Goal: Task Accomplishment & Management: Use online tool/utility

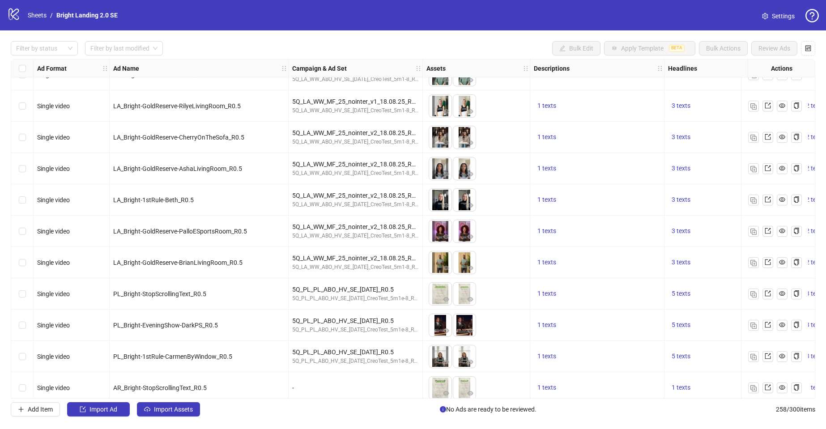
scroll to position [7436, 0]
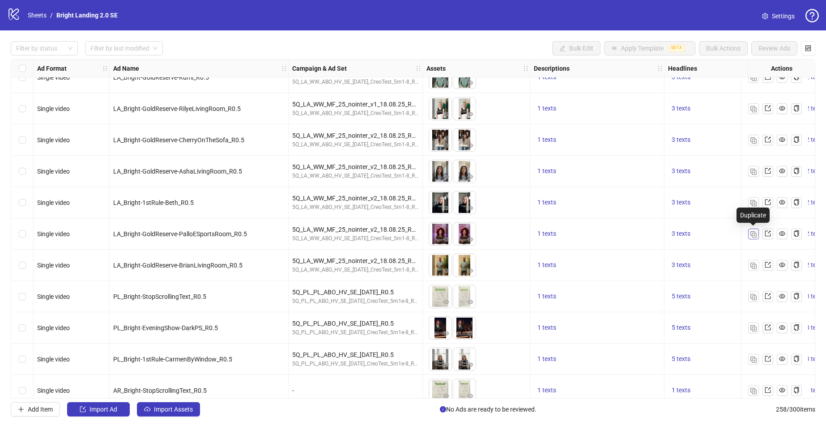
click at [754, 234] on img "button" at bounding box center [753, 234] width 6 height 6
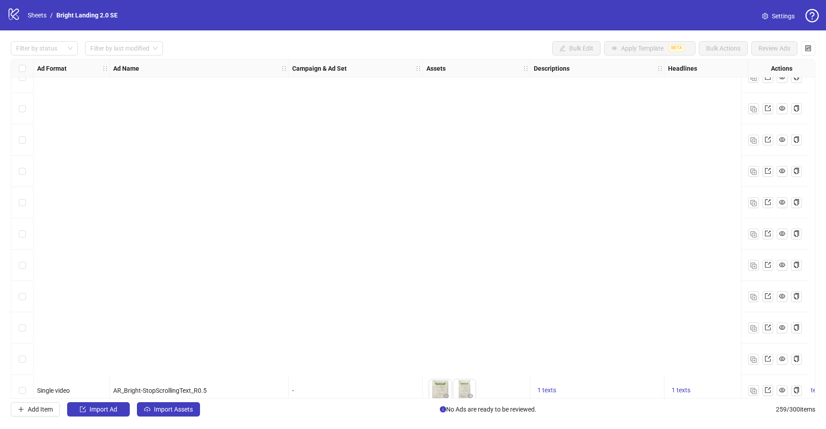
scroll to position [7792, 0]
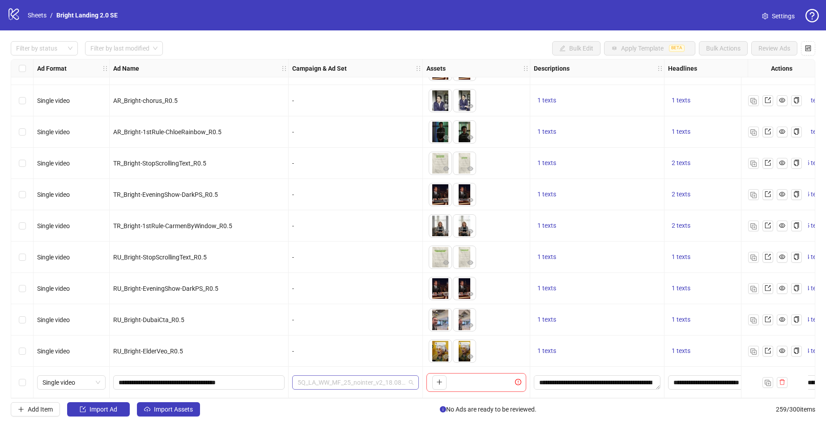
click at [388, 381] on span "5Q_LA_WW_MF_25_nointer_v2_18.08.25_R0.5" at bounding box center [355, 382] width 116 height 13
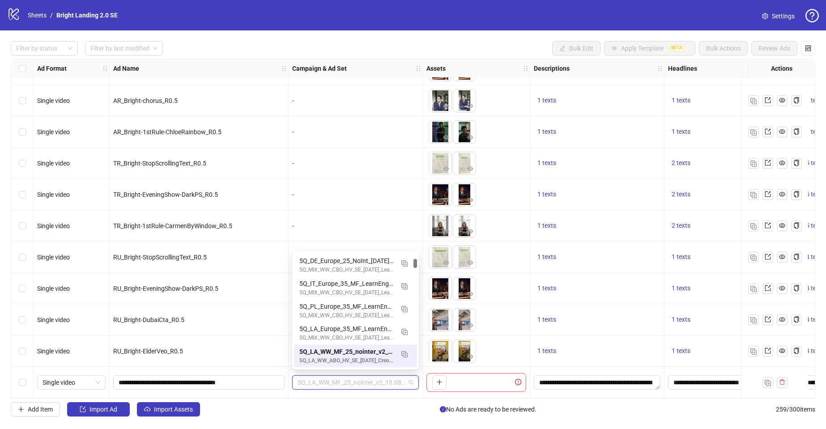
paste input "**********"
type input "**********"
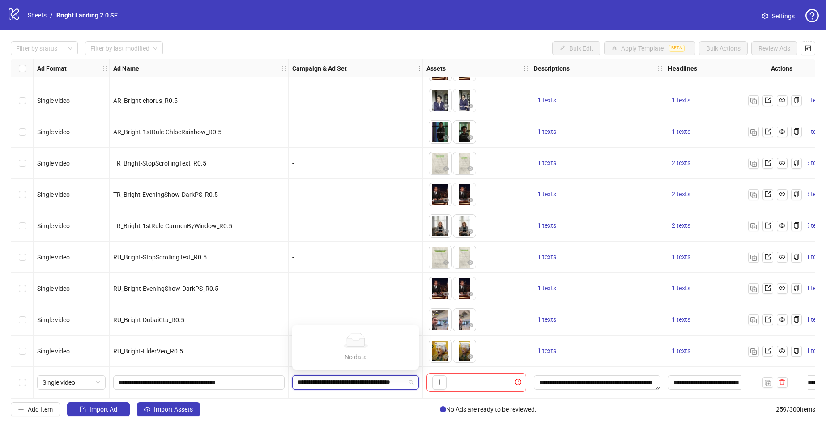
scroll to position [0, 31]
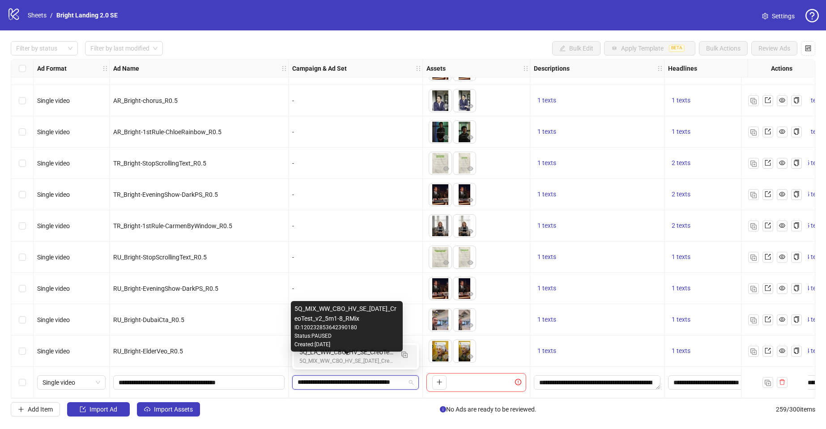
click at [385, 357] on div "5Q_MIX_WW_СBO_HV_SE_[DATE]_CreoTest_v2_5m1-8_RMix" at bounding box center [346, 361] width 94 height 8
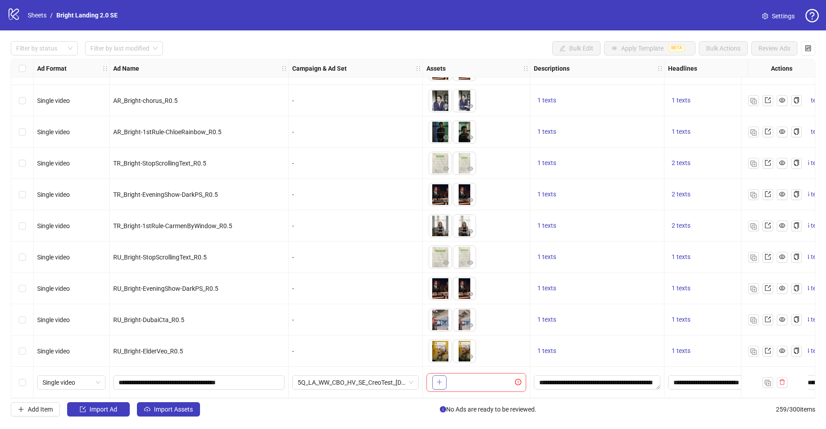
click at [439, 382] on span "button" at bounding box center [439, 381] width 6 height 7
drag, startPoint x: 240, startPoint y: 379, endPoint x: 89, endPoint y: 379, distance: 151.2
paste input "text"
type input "**********"
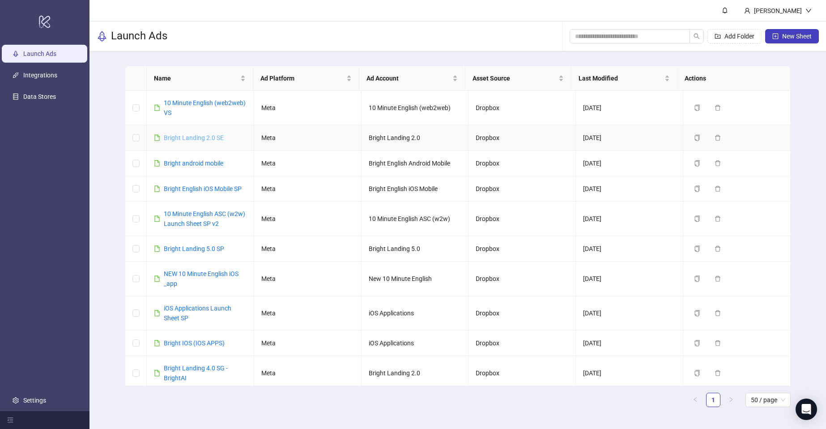
click at [207, 136] on link "Bright Landing 2.0 SE" at bounding box center [194, 137] width 60 height 7
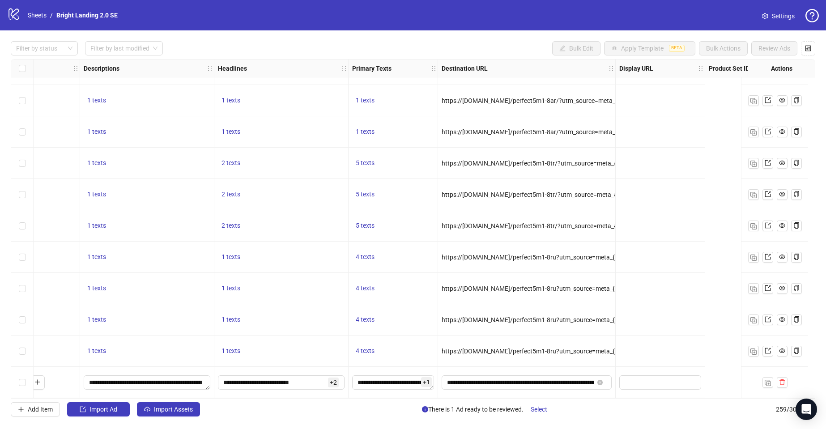
scroll to position [7792, 0]
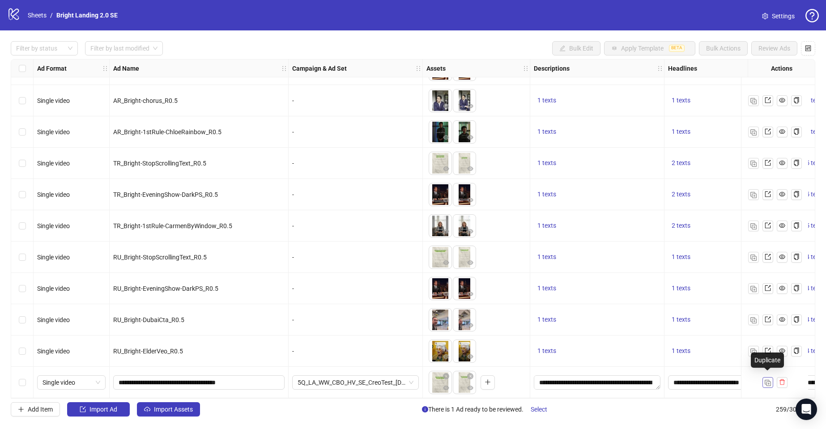
click at [765, 380] on img "button" at bounding box center [767, 383] width 6 height 6
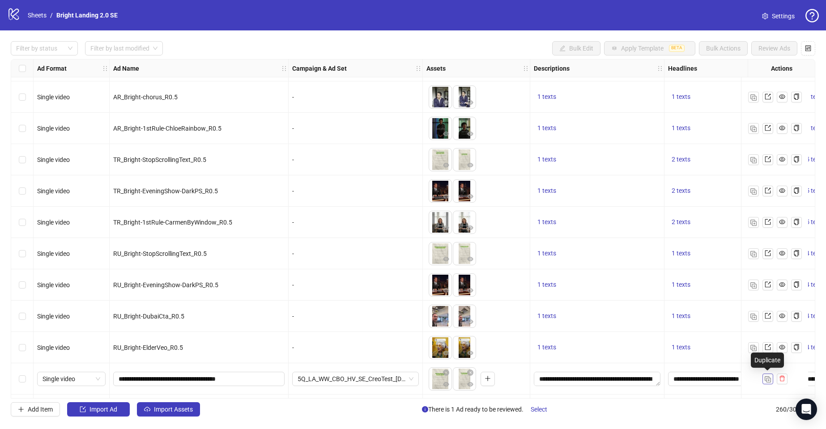
click at [766, 380] on img "button" at bounding box center [767, 379] width 6 height 6
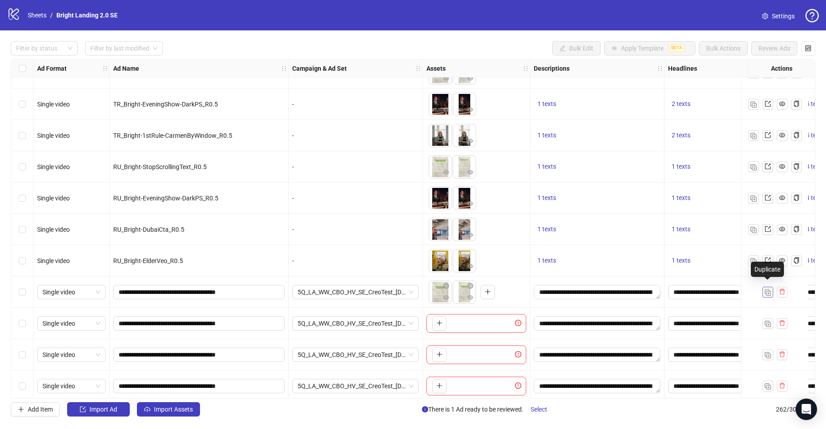
scroll to position [7885, 0]
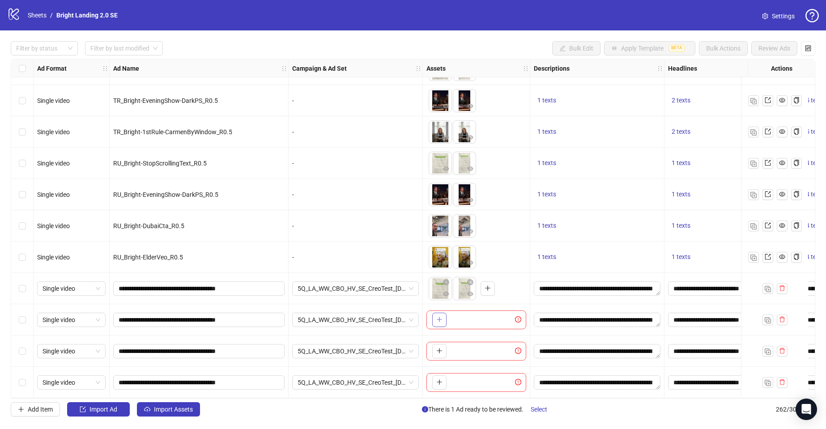
click at [439, 317] on icon "plus" at bounding box center [439, 319] width 0 height 5
drag, startPoint x: 236, startPoint y: 316, endPoint x: 98, endPoint y: 313, distance: 137.3
paste input "text"
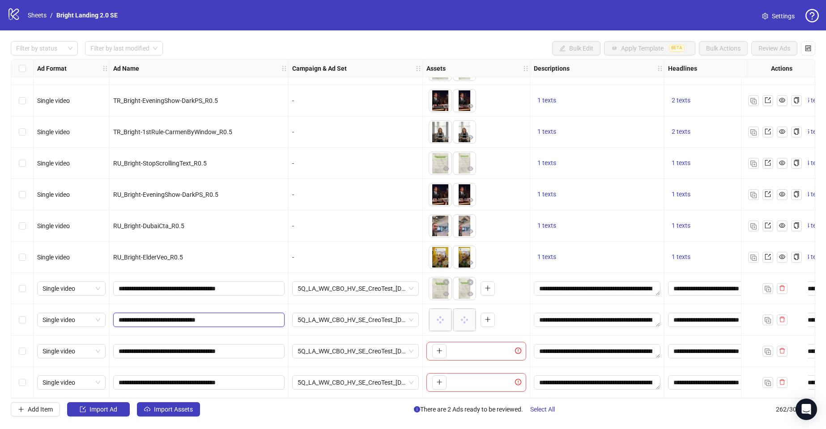
type input "**********"
click at [437, 348] on icon "plus" at bounding box center [439, 351] width 6 height 6
drag, startPoint x: 236, startPoint y: 380, endPoint x: 101, endPoint y: 375, distance: 135.2
paste input "text"
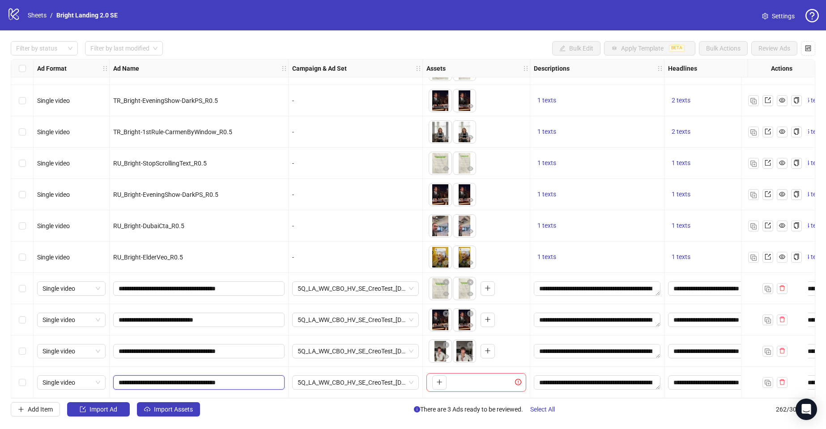
type input "**********"
click at [440, 380] on icon "plus" at bounding box center [439, 382] width 6 height 6
drag, startPoint x: 239, startPoint y: 348, endPoint x: 105, endPoint y: 348, distance: 134.6
paste input "text"
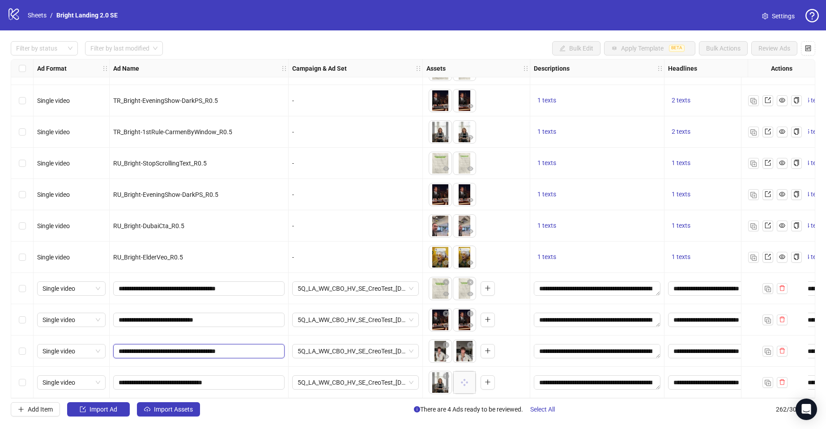
type input "**********"
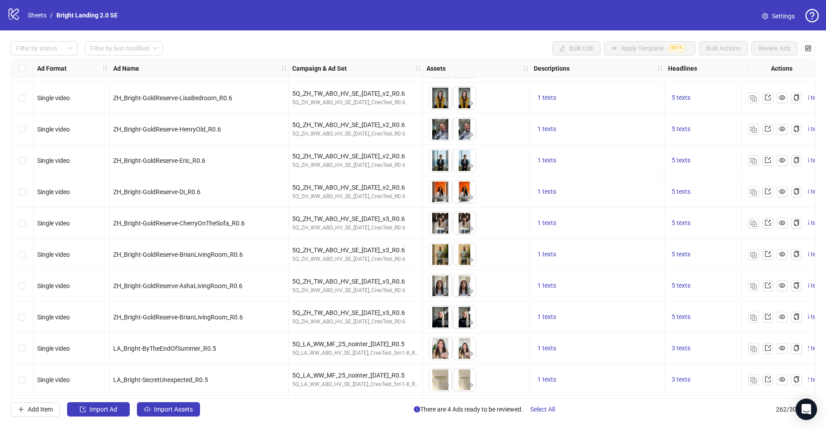
scroll to position [6876, 0]
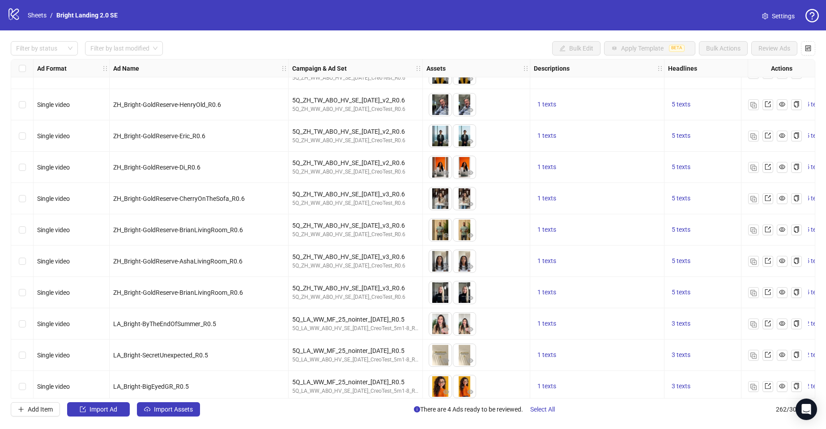
click at [189, 292] on span "ZH_Bright-GoldReserve-BrianLivingRoom_R0.6" at bounding box center [178, 292] width 130 height 7
click at [757, 293] on button "button" at bounding box center [753, 292] width 11 height 11
drag, startPoint x: 814, startPoint y: 346, endPoint x: 815, endPoint y: 353, distance: 7.7
click at [815, 353] on div "Filter by status Filter by last modified Bulk Edit Apply Template BETA Bulk Act…" at bounding box center [413, 228] width 826 height 397
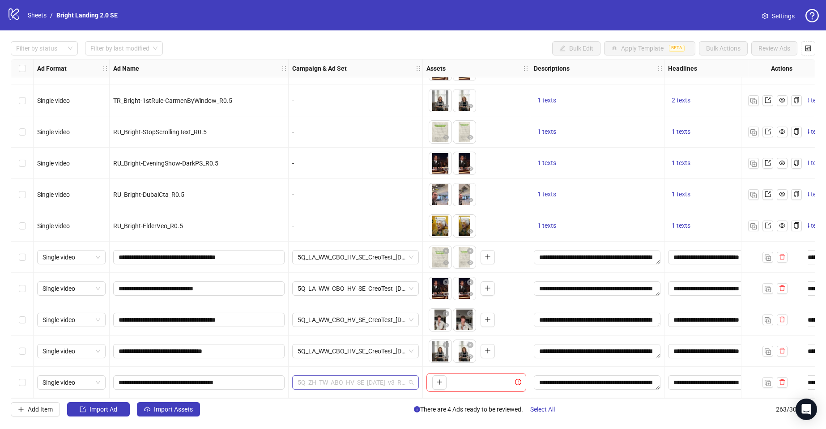
click at [353, 378] on span "5Q_ZH_TW_ABO_HV_SE_[DATE]_v3_R0.6" at bounding box center [355, 382] width 116 height 13
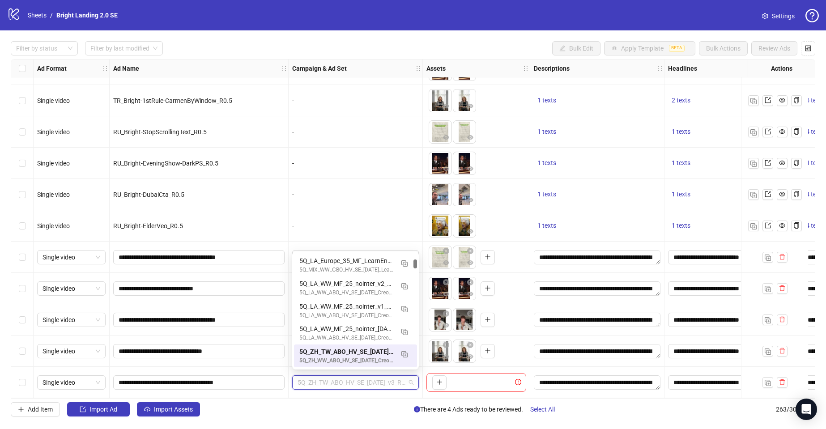
paste input "**********"
type input "**********"
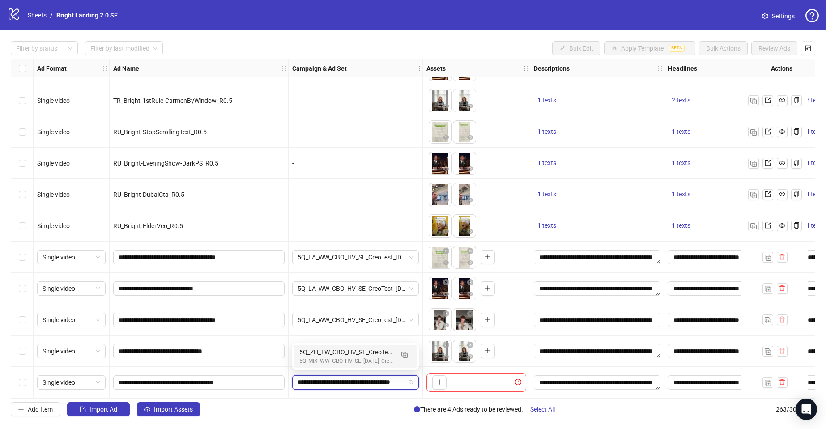
click at [386, 355] on div "5Q_ZH_TW_CBO_HV_SE_CreoTest_[DATE]_R0.6" at bounding box center [346, 352] width 94 height 10
click at [441, 382] on icon "plus" at bounding box center [439, 382] width 5 height 0
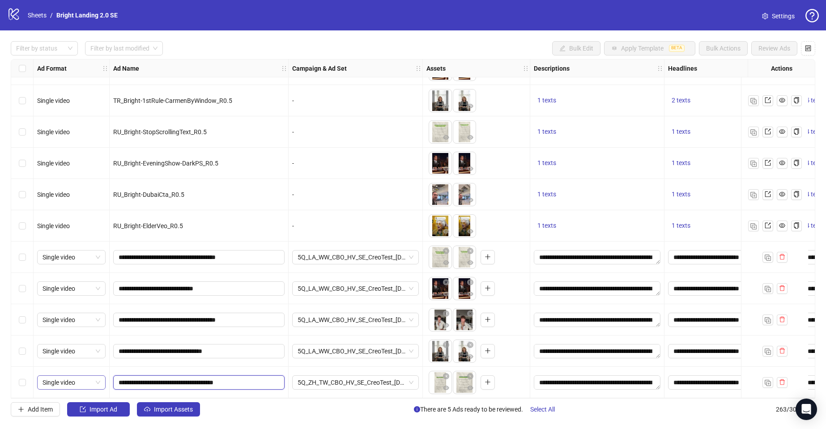
drag, startPoint x: 231, startPoint y: 380, endPoint x: 102, endPoint y: 375, distance: 128.9
paste input "text"
type input "**********"
click at [766, 381] on img "button" at bounding box center [767, 383] width 6 height 6
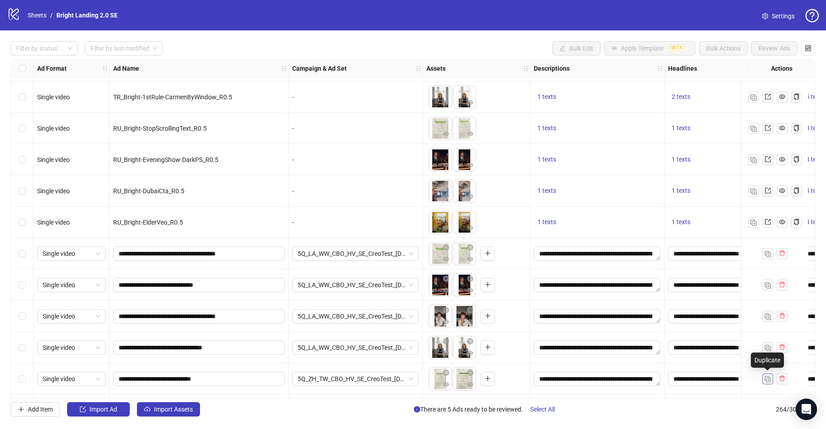
click at [767, 378] on img "button" at bounding box center [767, 379] width 6 height 6
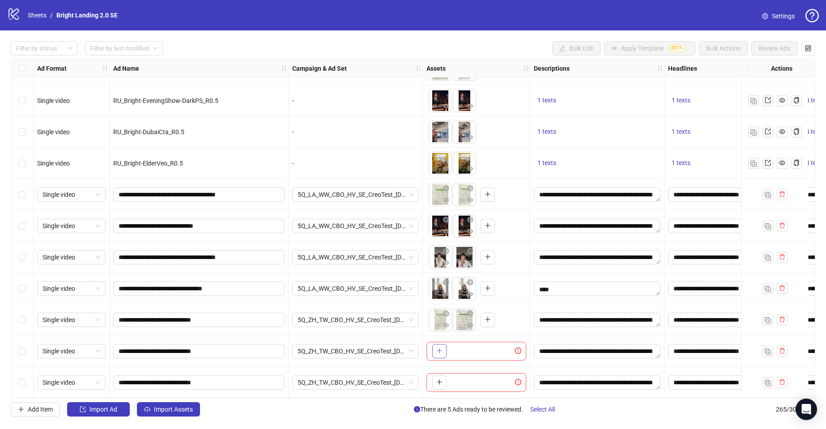
click at [433, 348] on button "button" at bounding box center [439, 351] width 14 height 14
drag, startPoint x: 165, startPoint y: 348, endPoint x: 71, endPoint y: 343, distance: 94.1
paste input "*"
type input "**********"
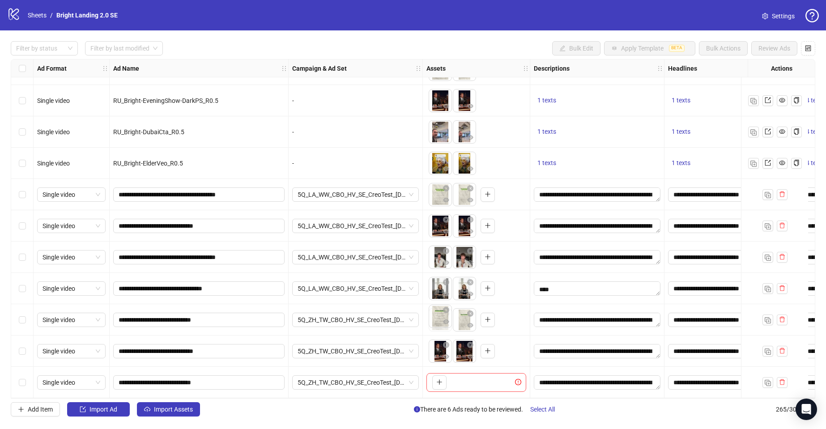
drag, startPoint x: 463, startPoint y: 320, endPoint x: 436, endPoint y: 319, distance: 27.3
click at [436, 319] on body "logo/logo-mobile Sheets / Bright Landing 2.0 SE Settings Filter by status Filte…" at bounding box center [413, 214] width 826 height 429
drag, startPoint x: 461, startPoint y: 347, endPoint x: 437, endPoint y: 348, distance: 24.7
click at [437, 348] on body "logo/logo-mobile Sheets / Bright Landing 2.0 SE Settings Filter by status Filte…" at bounding box center [413, 214] width 826 height 429
drag, startPoint x: 461, startPoint y: 254, endPoint x: 456, endPoint y: 236, distance: 18.7
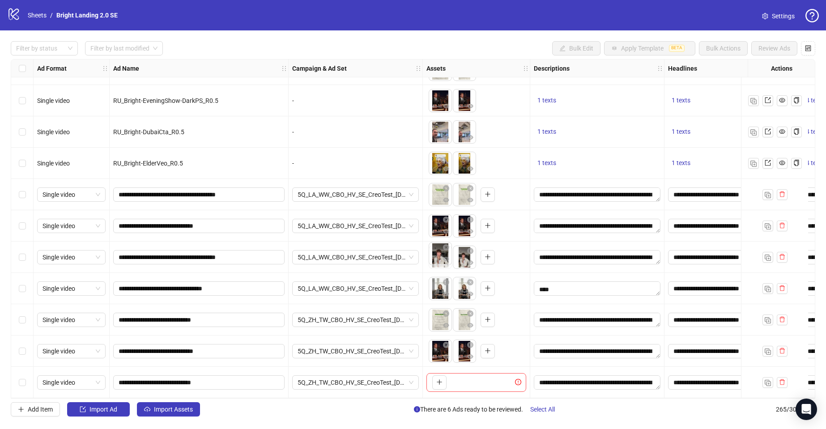
click at [439, 254] on body "logo/logo-mobile Sheets / Bright Landing 2.0 SE Settings Filter by status Filte…" at bounding box center [413, 214] width 826 height 429
click at [439, 380] on icon "plus" at bounding box center [439, 382] width 0 height 5
drag, startPoint x: 196, startPoint y: 379, endPoint x: 111, endPoint y: 381, distance: 85.4
click at [111, 381] on div "**********" at bounding box center [199, 382] width 179 height 31
paste input "*****"
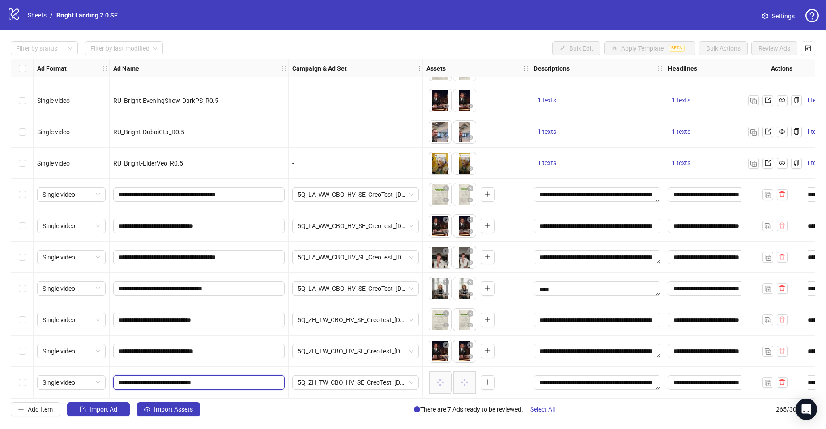
type input "**********"
click at [437, 382] on body "logo/logo-mobile Sheets / Bright Landing 2.0 SE Settings Filter by status Filte…" at bounding box center [413, 214] width 826 height 429
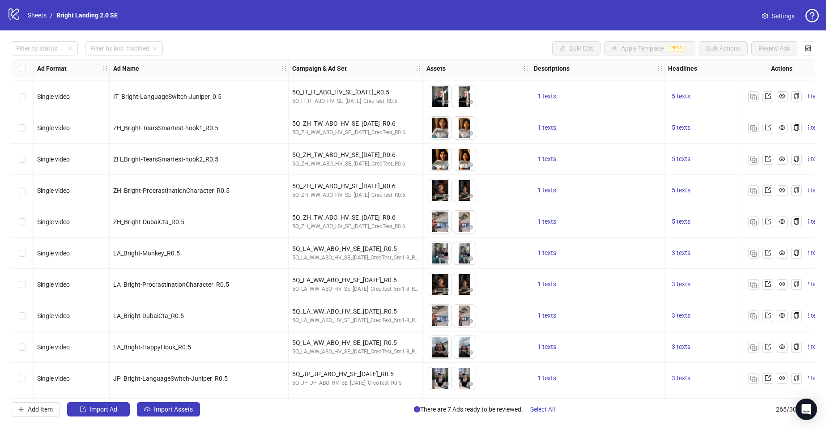
scroll to position [4754, 0]
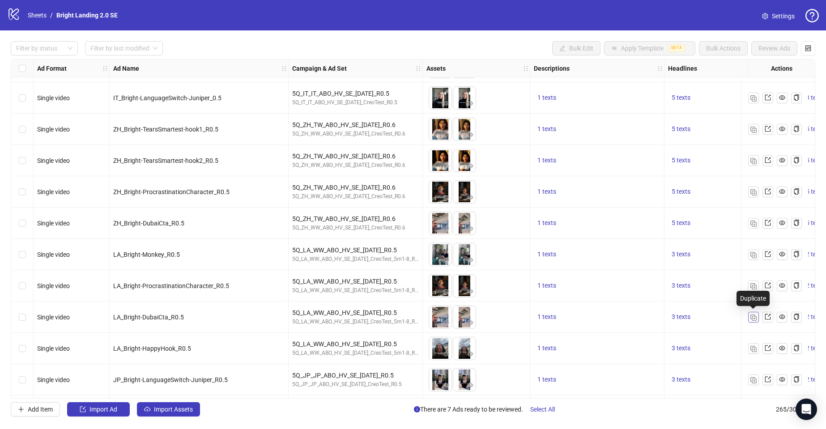
click at [752, 318] on img "button" at bounding box center [753, 317] width 6 height 6
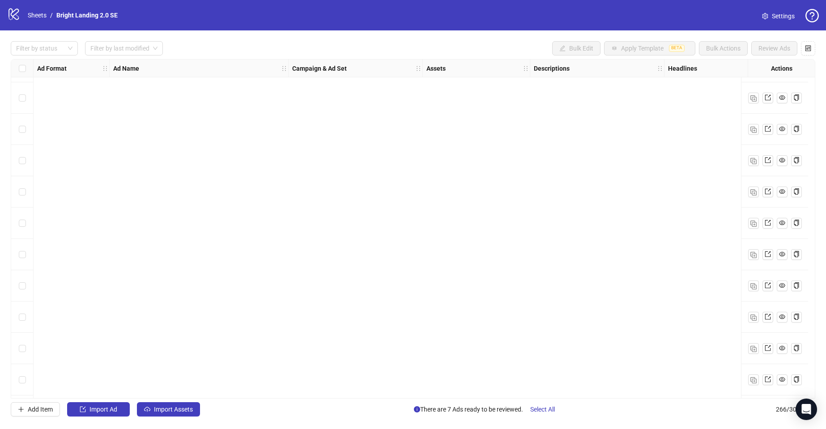
scroll to position [8011, 0]
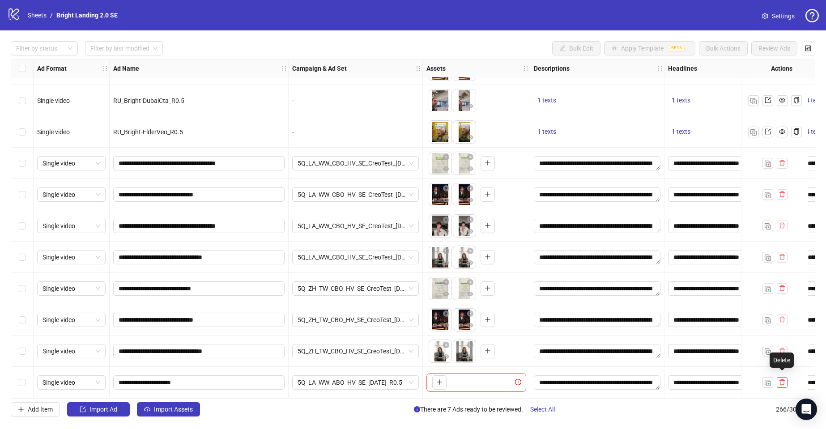
click at [783, 379] on icon "delete" at bounding box center [781, 382] width 5 height 6
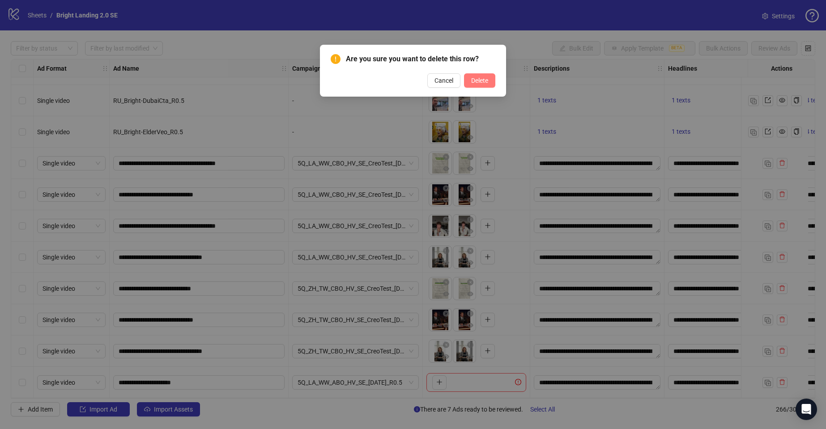
click at [489, 82] on button "Delete" at bounding box center [479, 80] width 31 height 14
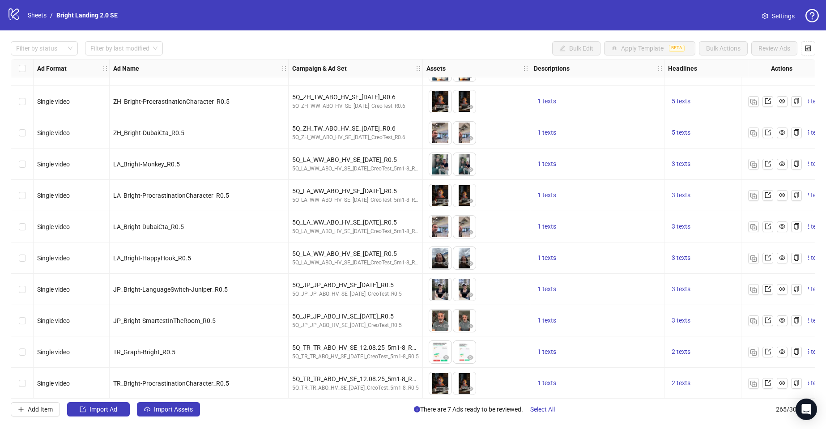
scroll to position [4839, 0]
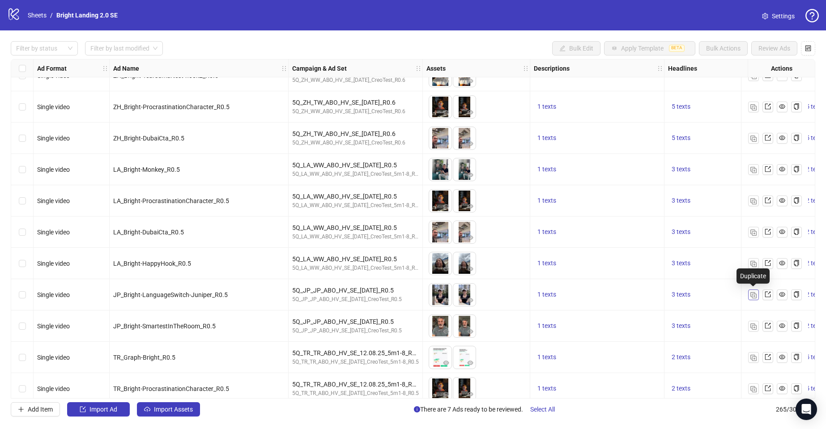
click at [750, 293] on img "button" at bounding box center [753, 295] width 6 height 6
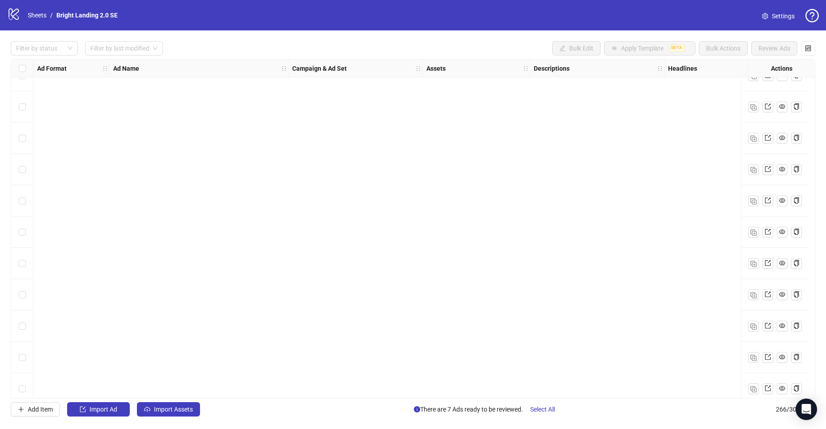
scroll to position [8011, 0]
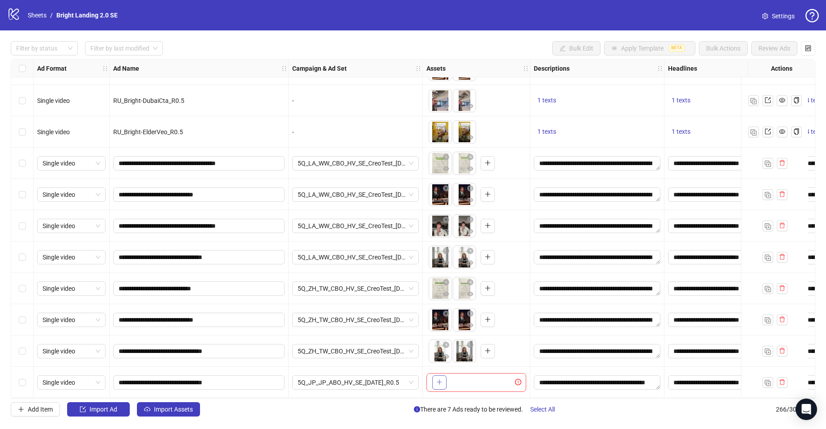
click at [434, 381] on button "button" at bounding box center [439, 382] width 14 height 14
drag, startPoint x: 216, startPoint y: 380, endPoint x: 106, endPoint y: 380, distance: 110.0
paste input "text"
type input "**********"
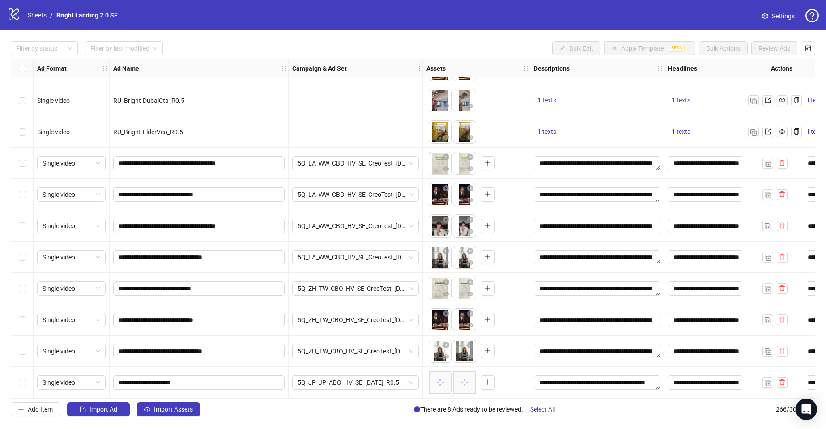
click at [645, 420] on div "Filter by status Filter by last modified Bulk Edit Apply Template BETA Bulk Act…" at bounding box center [413, 228] width 826 height 397
click at [770, 381] on img "button" at bounding box center [767, 383] width 6 height 6
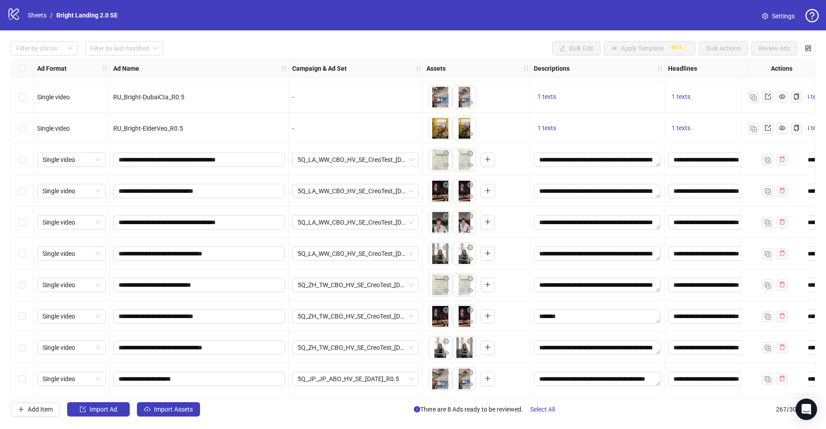
scroll to position [20, 0]
click at [767, 380] on img "button" at bounding box center [767, 379] width 6 height 6
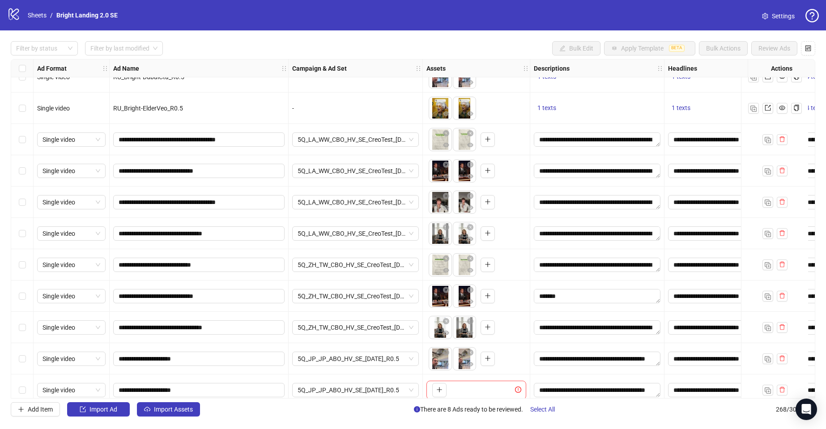
scroll to position [8073, 0]
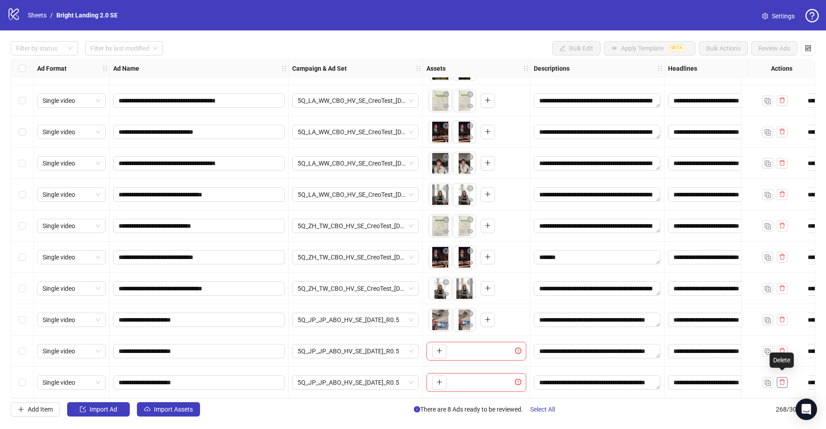
click at [781, 380] on icon "delete" at bounding box center [782, 382] width 6 height 6
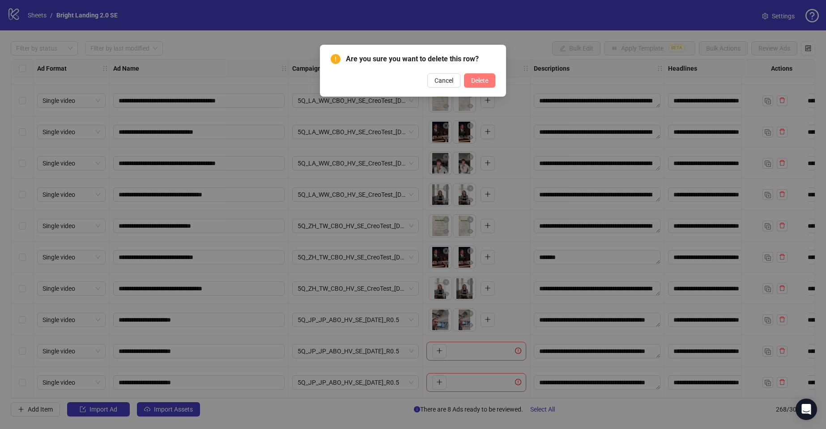
click at [488, 78] on button "Delete" at bounding box center [479, 80] width 31 height 14
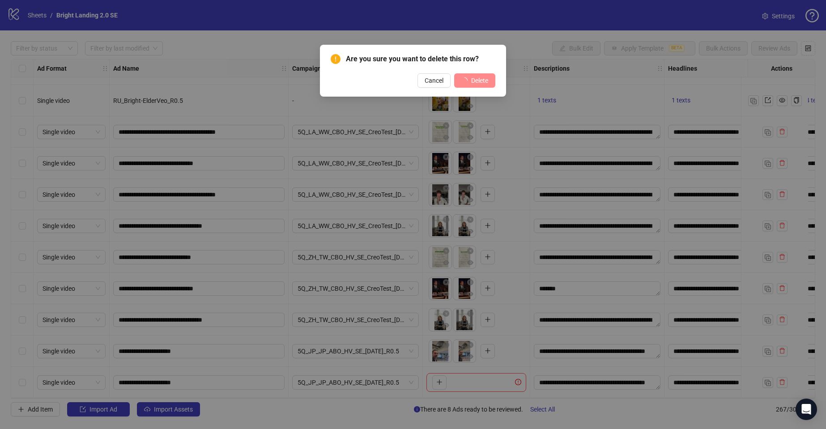
scroll to position [8042, 0]
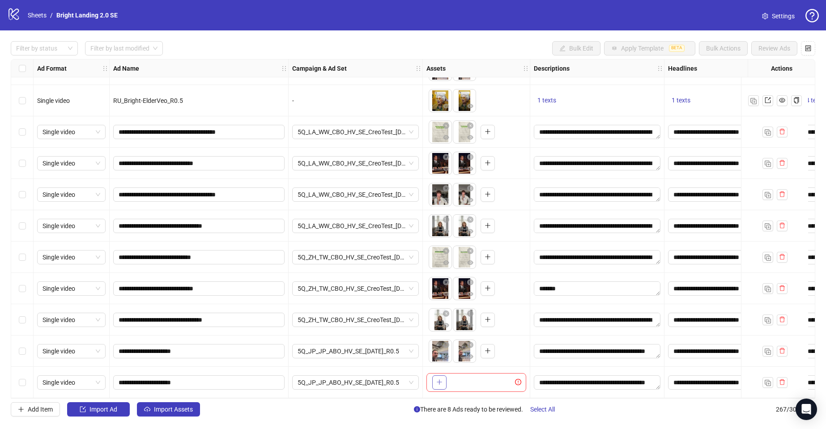
click at [438, 383] on button "button" at bounding box center [439, 382] width 14 height 14
drag, startPoint x: 173, startPoint y: 380, endPoint x: 68, endPoint y: 377, distance: 105.6
paste input "**********"
type input "**********"
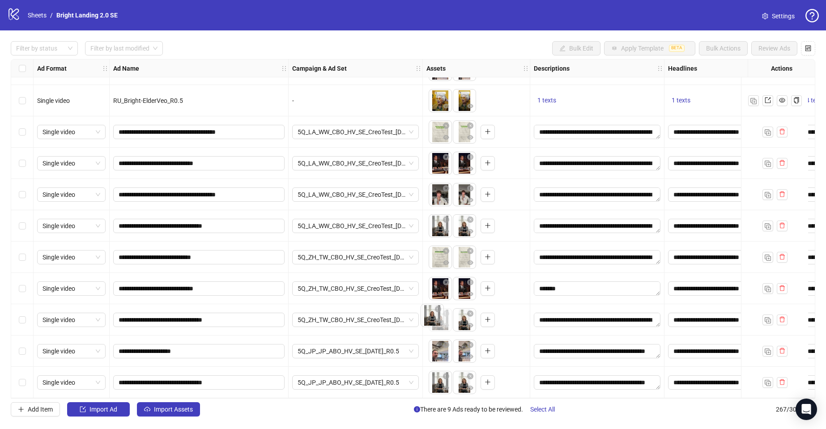
drag, startPoint x: 462, startPoint y: 315, endPoint x: 431, endPoint y: 314, distance: 31.3
click at [430, 314] on body "**********" at bounding box center [413, 214] width 826 height 429
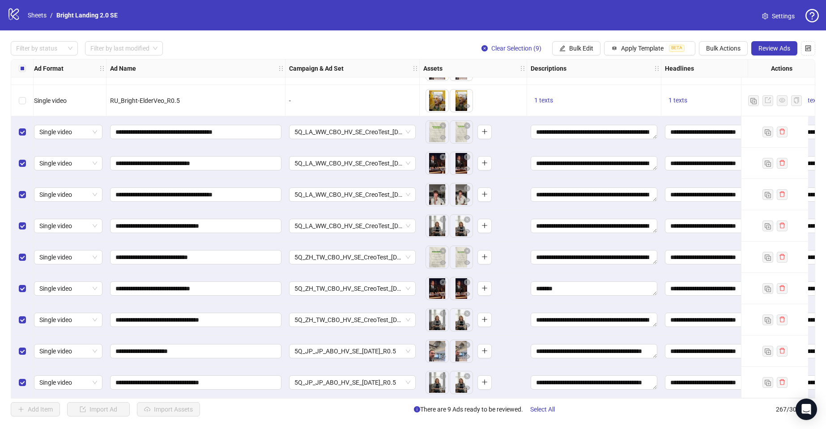
scroll to position [8042, 2]
click at [780, 51] on span "Review Ads" at bounding box center [774, 48] width 32 height 7
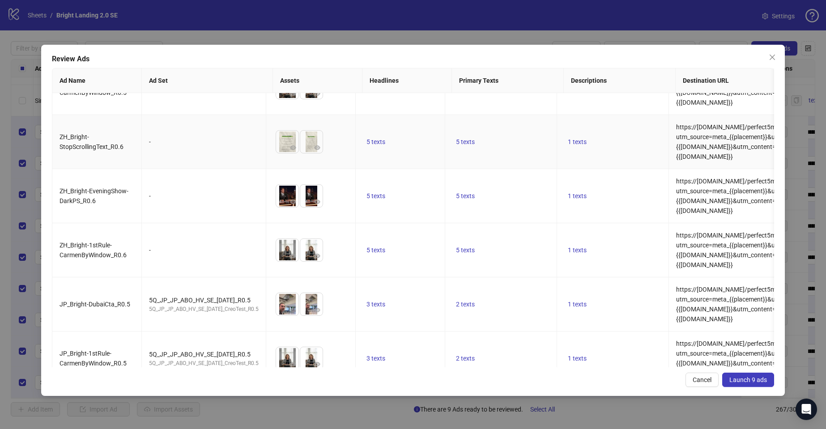
scroll to position [220, 0]
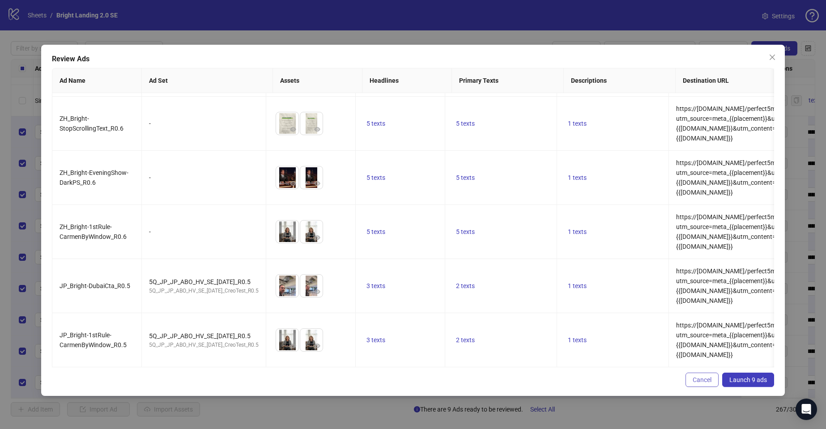
click at [699, 381] on span "Cancel" at bounding box center [701, 379] width 19 height 7
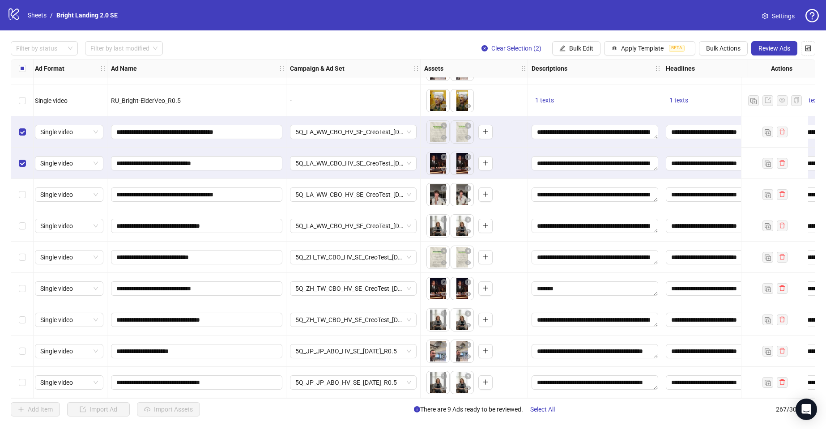
click at [19, 199] on div "Select row 261" at bounding box center [22, 194] width 22 height 31
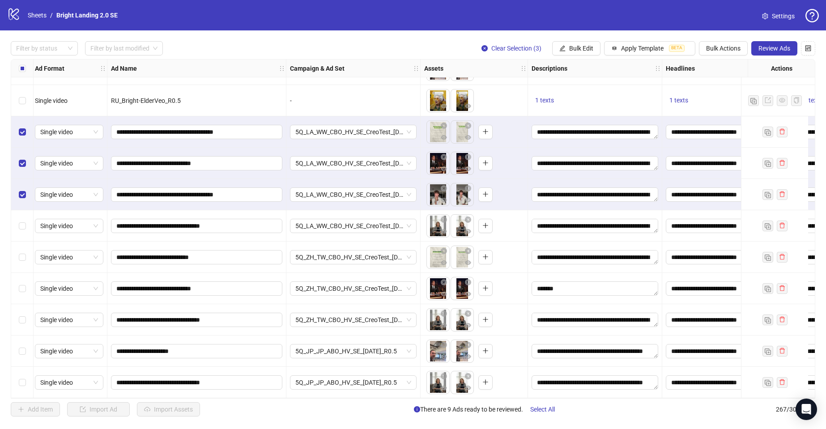
click at [19, 214] on div "Select row 262" at bounding box center [22, 225] width 22 height 31
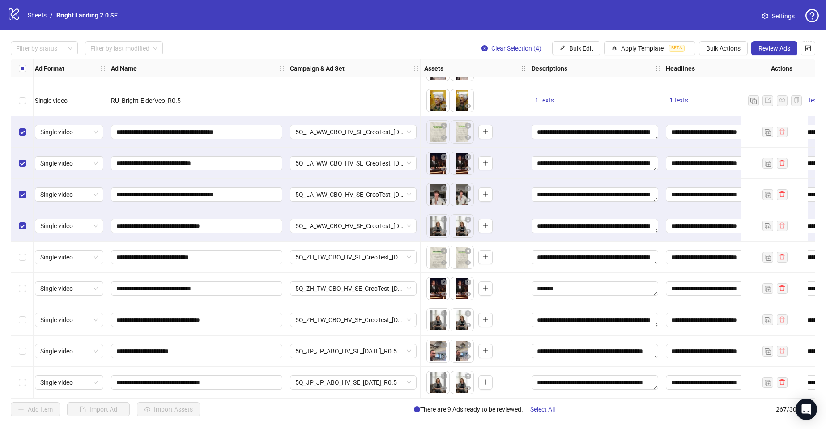
click at [21, 242] on div "Select row 263" at bounding box center [22, 257] width 22 height 31
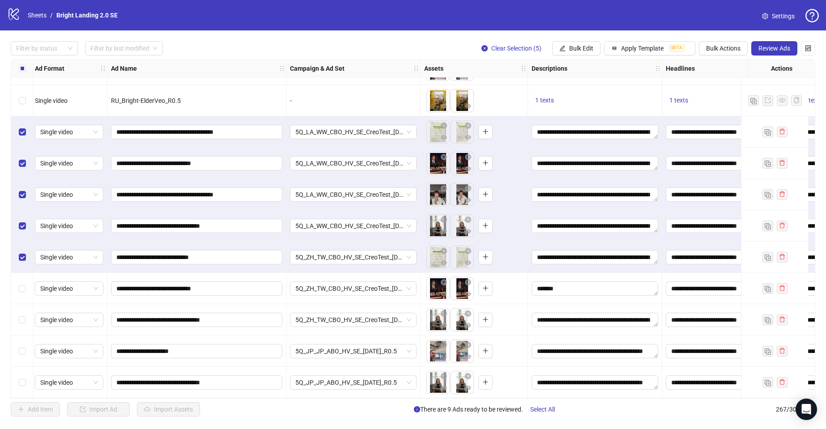
click at [22, 275] on div "Select row 264" at bounding box center [22, 288] width 22 height 31
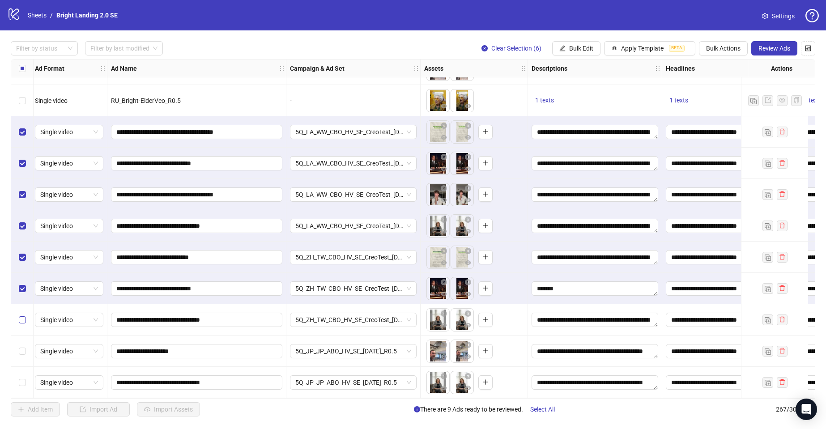
click at [24, 315] on label "Select row 265" at bounding box center [22, 320] width 7 height 10
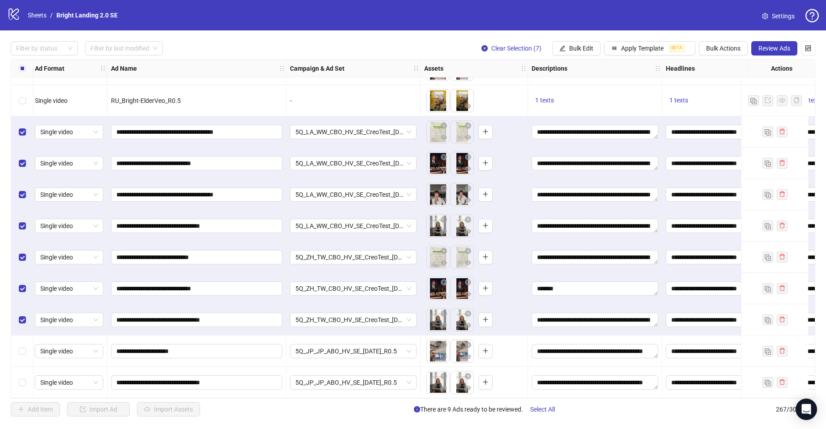
drag, startPoint x: 20, startPoint y: 352, endPoint x: 24, endPoint y: 366, distance: 14.3
click at [20, 353] on div "Select row 266" at bounding box center [22, 350] width 22 height 31
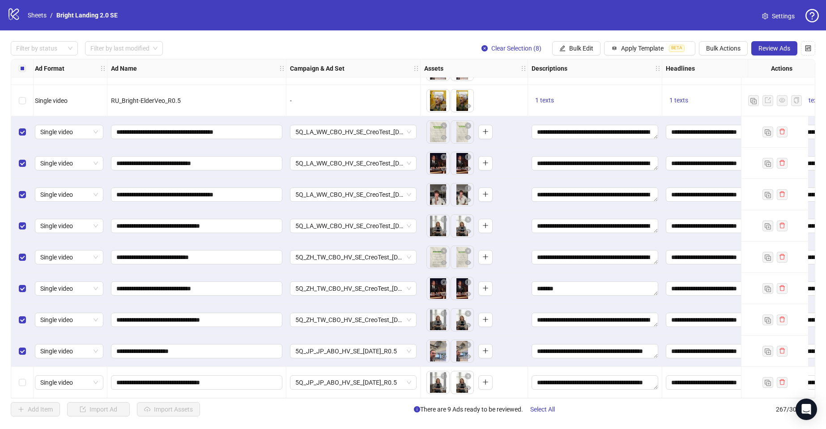
click at [22, 377] on label "Select row 267" at bounding box center [22, 382] width 7 height 10
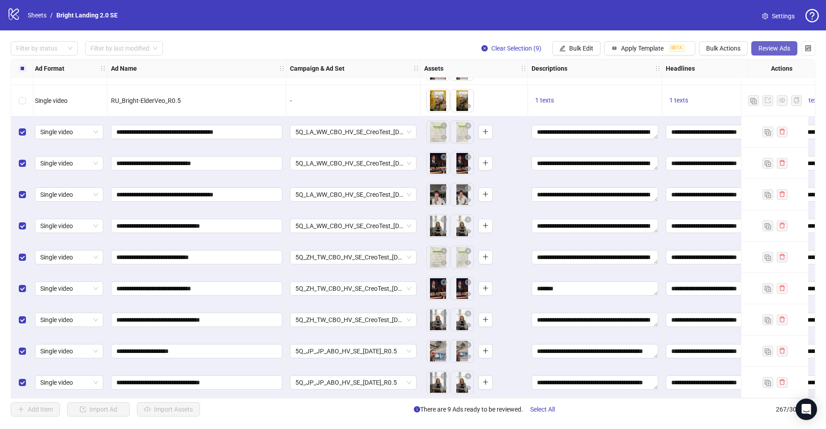
click at [771, 51] on span "Review Ads" at bounding box center [774, 48] width 32 height 7
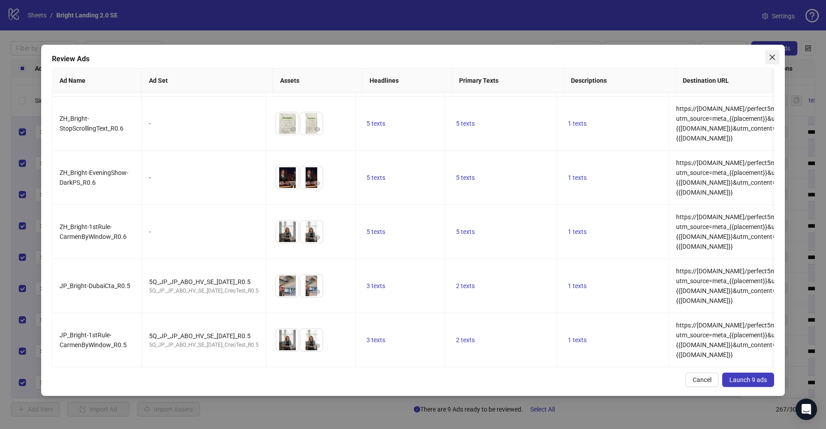
click at [778, 55] on span "Close" at bounding box center [772, 57] width 14 height 7
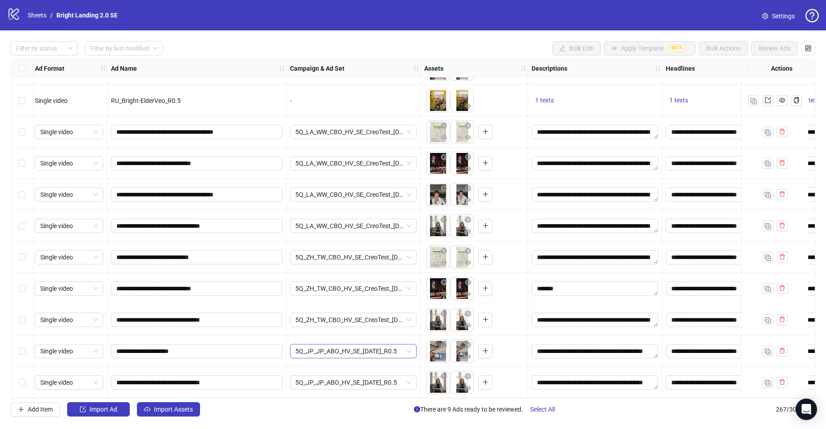
click at [330, 348] on span "5Q_JP_JP_ABO_HV_SE_[DATE]_R0.5" at bounding box center [353, 350] width 116 height 13
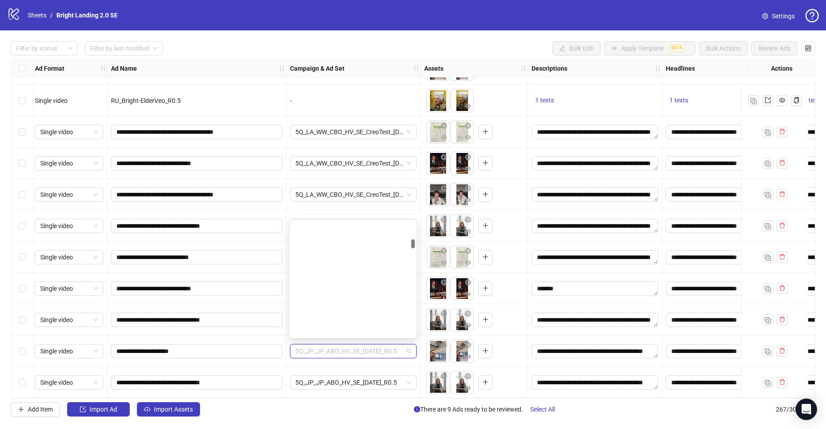
scroll to position [1492, 0]
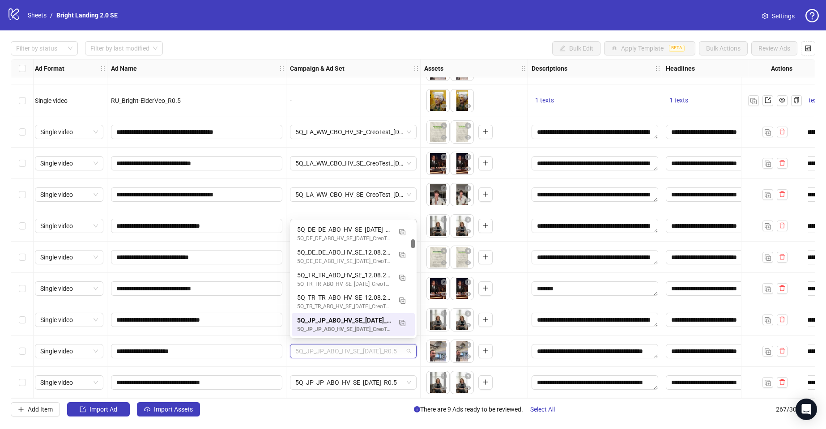
paste input "**********"
type input "**********"
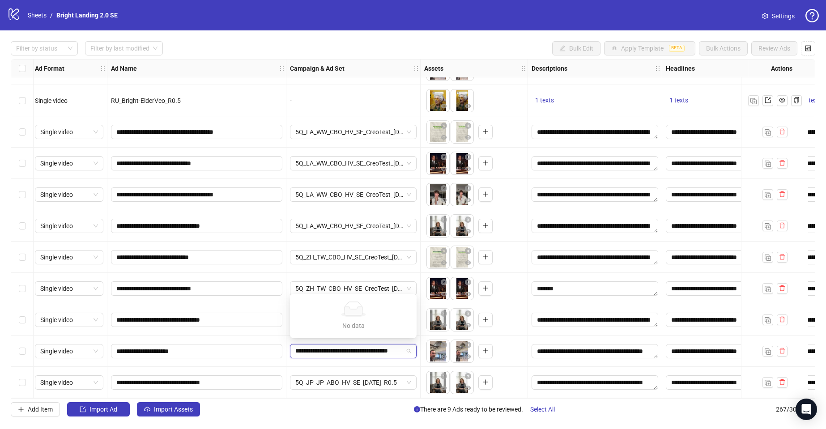
scroll to position [0, 27]
click at [353, 327] on div "5Q_MIX_WW_СBO_HV_SE_[DATE]_CreoTest_v2_5m1-8_RMix" at bounding box center [344, 330] width 94 height 8
click at [356, 381] on span "5Q_JP_JP_ABO_HV_SE_[DATE]_R0.5" at bounding box center [353, 382] width 116 height 13
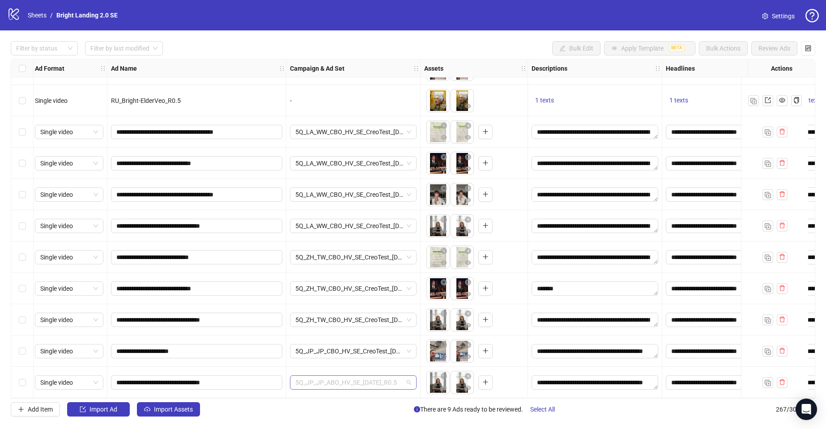
scroll to position [1492, 0]
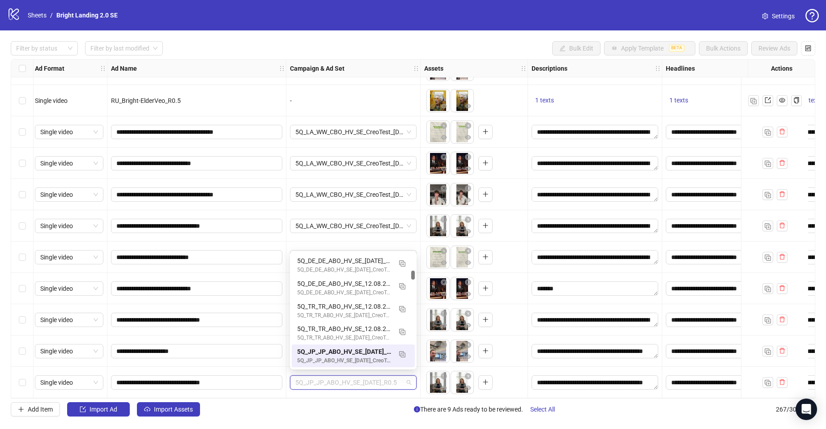
paste input "**********"
type input "**********"
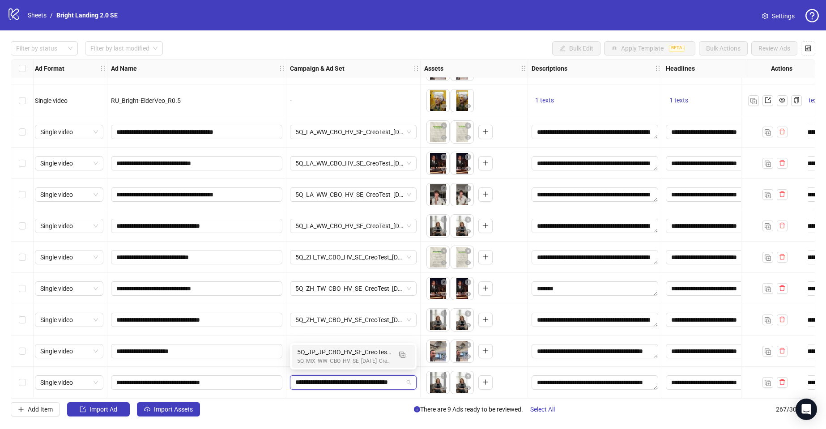
scroll to position [0, 0]
click at [355, 363] on div "5Q_MIX_WW_СBO_HV_SE_[DATE]_CreoTest_v2_5m1-8_RMix" at bounding box center [344, 361] width 94 height 8
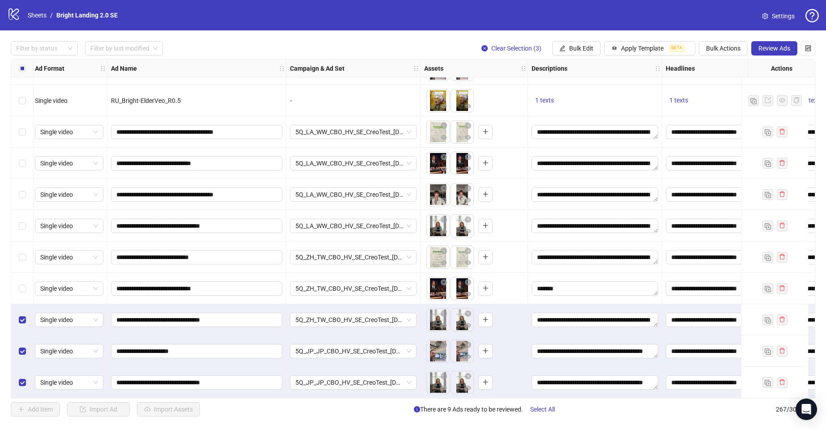
click at [26, 284] on div "Select row 264" at bounding box center [22, 288] width 22 height 31
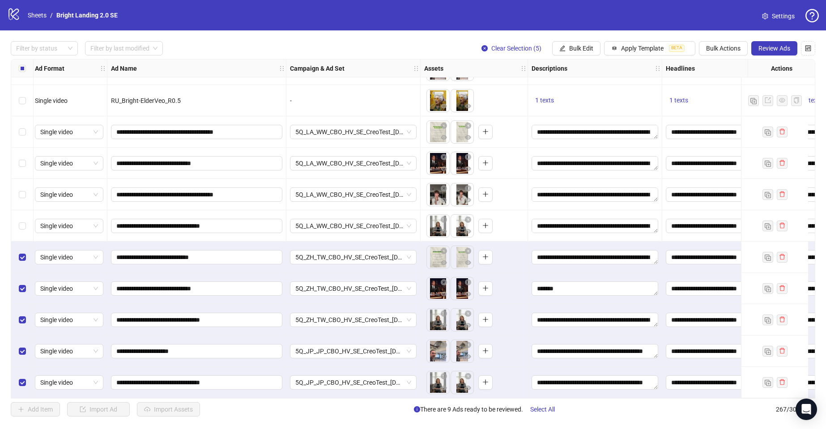
click at [27, 220] on div "Select row 262" at bounding box center [22, 225] width 22 height 31
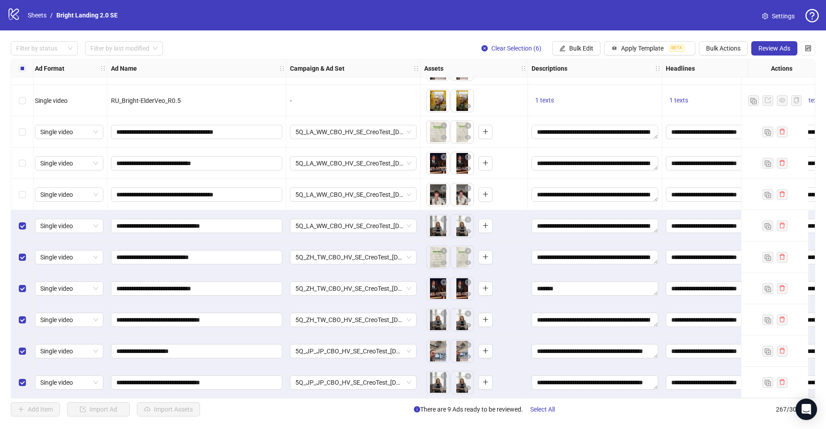
click at [26, 194] on div "Select row 261" at bounding box center [22, 194] width 22 height 31
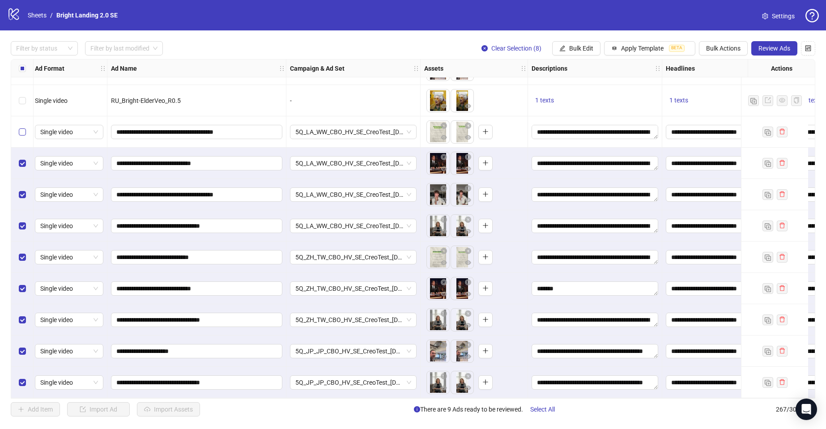
click at [20, 127] on label "Select row 259" at bounding box center [22, 132] width 7 height 10
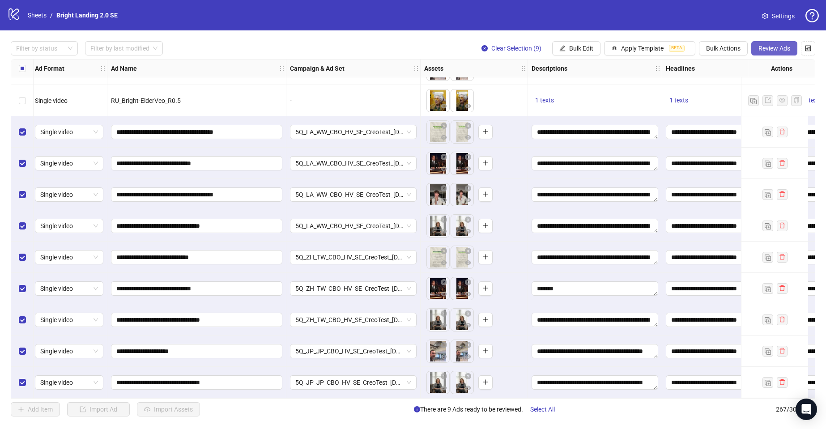
click at [780, 52] on button "Review Ads" at bounding box center [774, 48] width 46 height 14
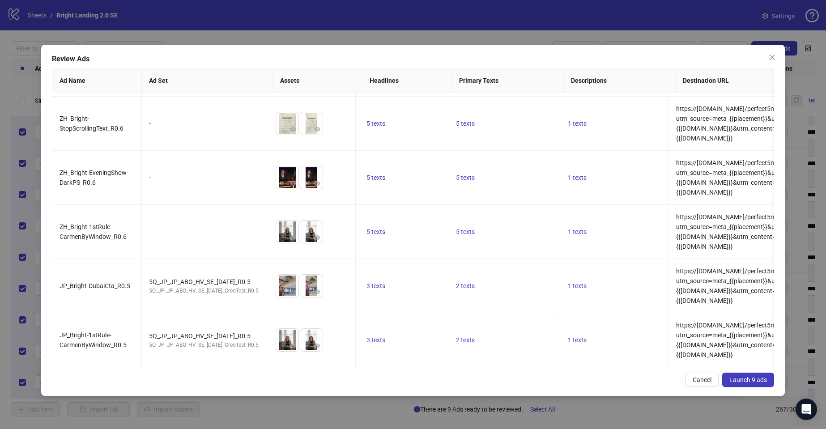
click at [753, 384] on button "Launch 9 ads" at bounding box center [748, 380] width 52 height 14
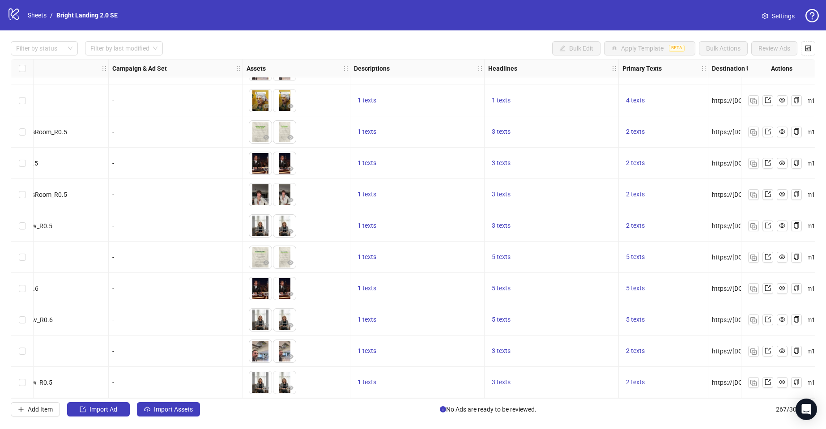
scroll to position [8042, 0]
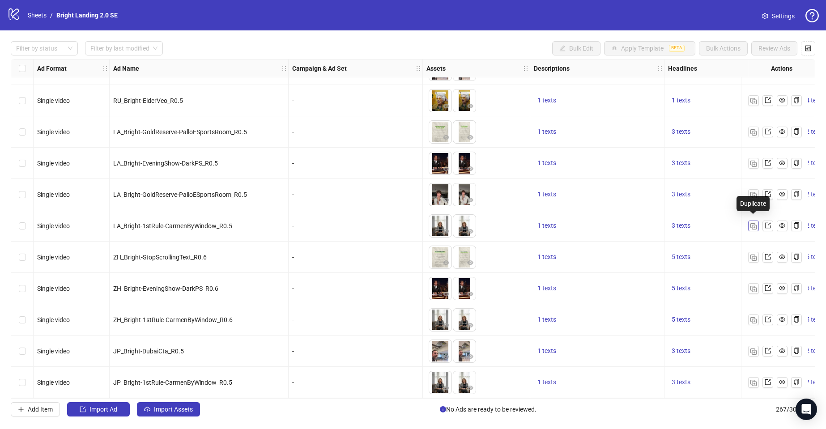
click at [752, 223] on img "button" at bounding box center [753, 226] width 6 height 6
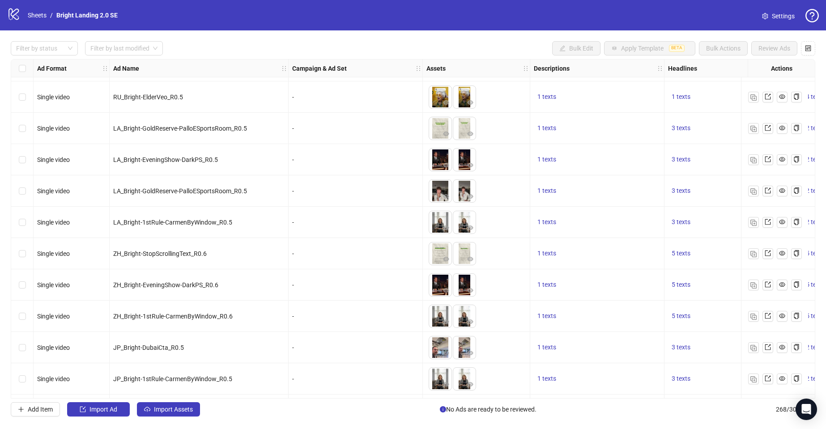
scroll to position [8073, 0]
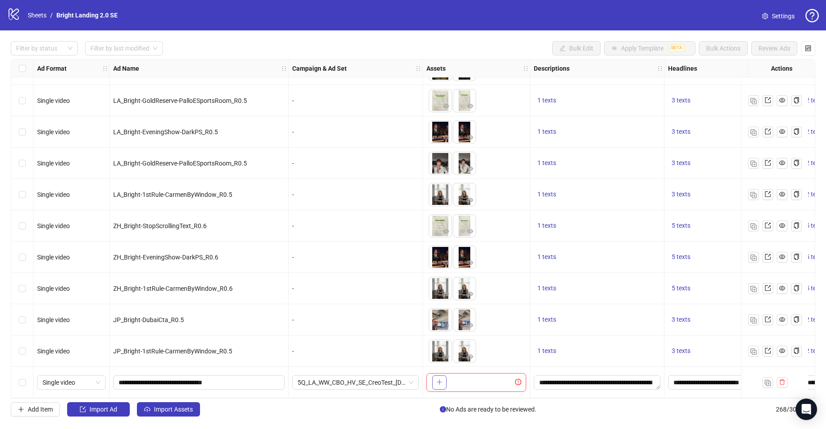
click at [437, 381] on icon "plus" at bounding box center [439, 382] width 6 height 6
click at [782, 379] on icon "delete" at bounding box center [782, 382] width 6 height 6
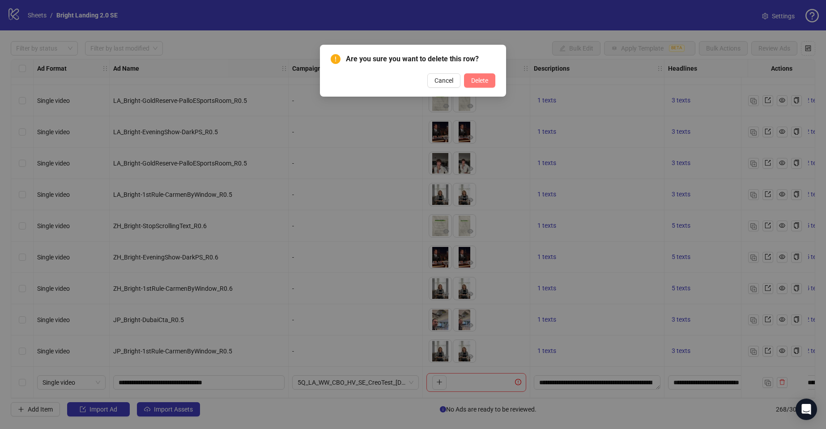
click at [485, 82] on span "Delete" at bounding box center [479, 80] width 17 height 7
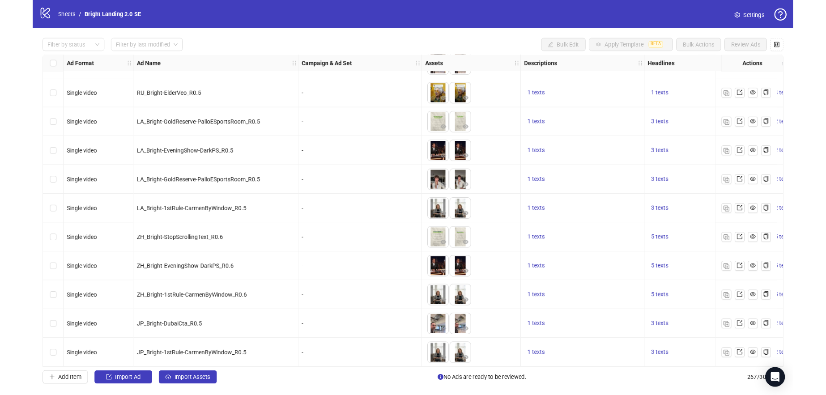
scroll to position [8042, 0]
